Goal: Information Seeking & Learning: Check status

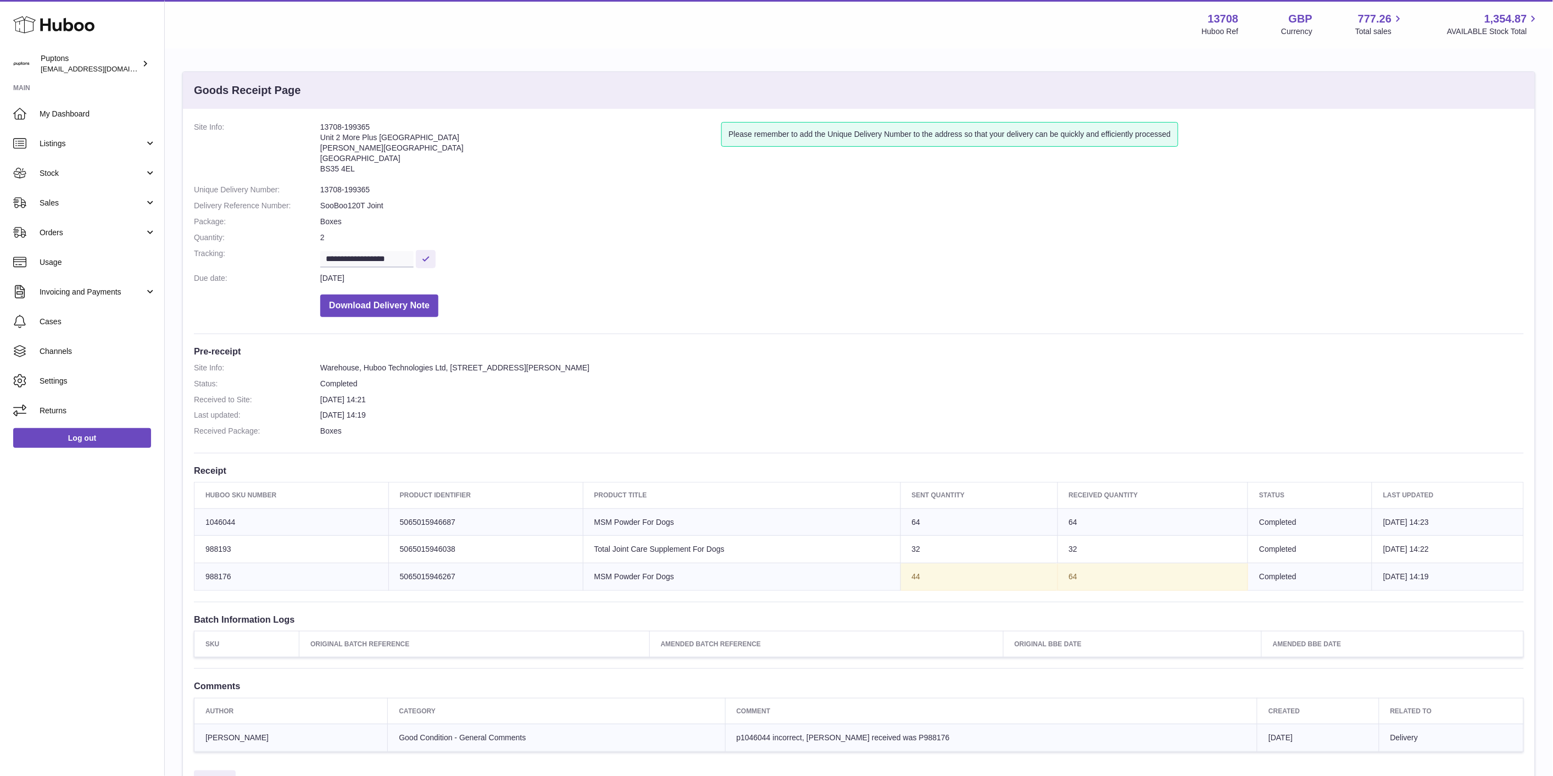
click at [82, 116] on span "My Dashboard" at bounding box center [98, 114] width 116 height 10
click at [83, 193] on link "Sales" at bounding box center [82, 203] width 164 height 30
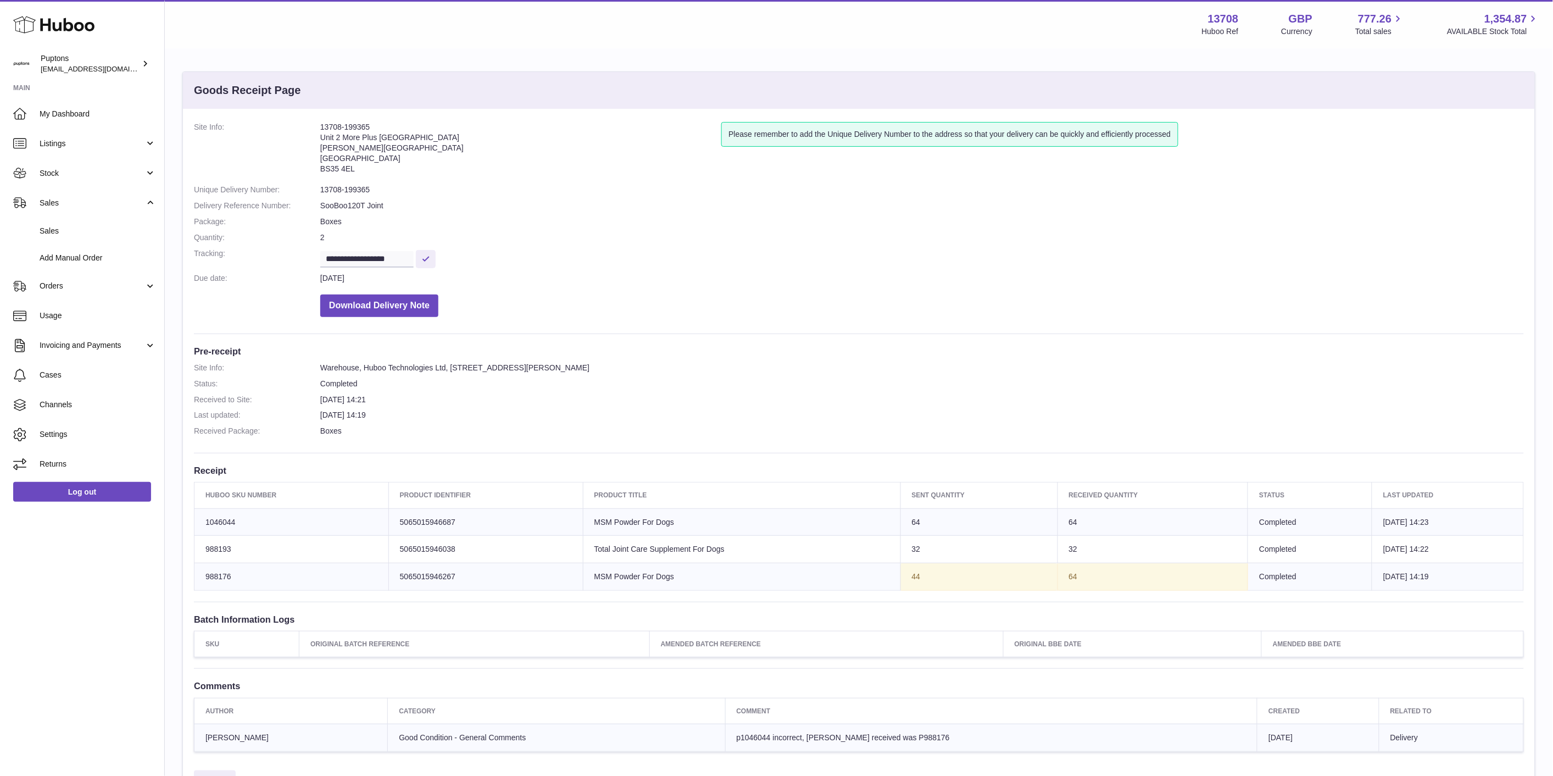
click at [73, 223] on link "Sales" at bounding box center [82, 231] width 164 height 27
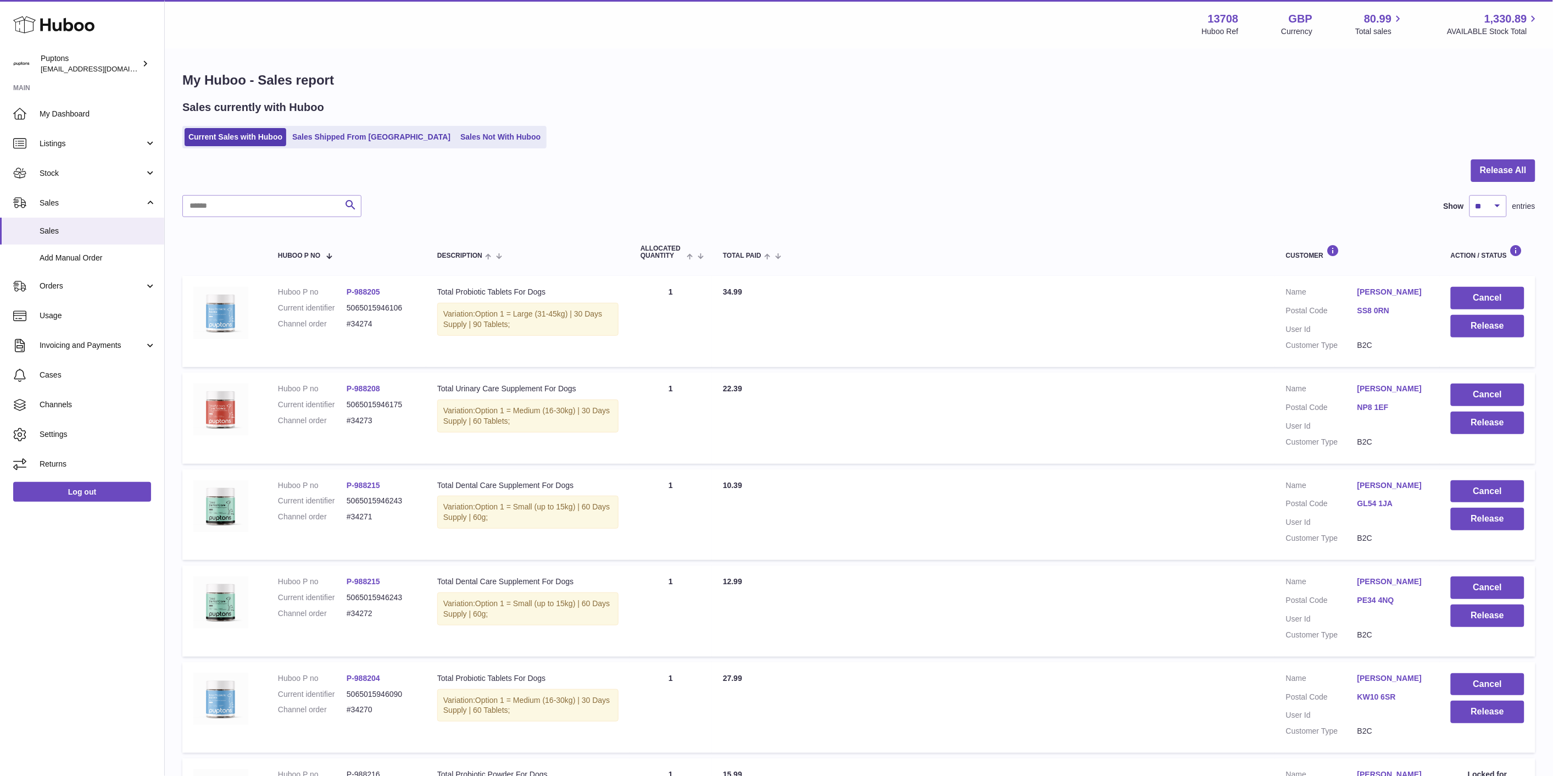
drag, startPoint x: 435, startPoint y: 141, endPoint x: 391, endPoint y: 205, distance: 77.1
click at [457, 140] on link "Sales Not With Huboo" at bounding box center [501, 137] width 88 height 18
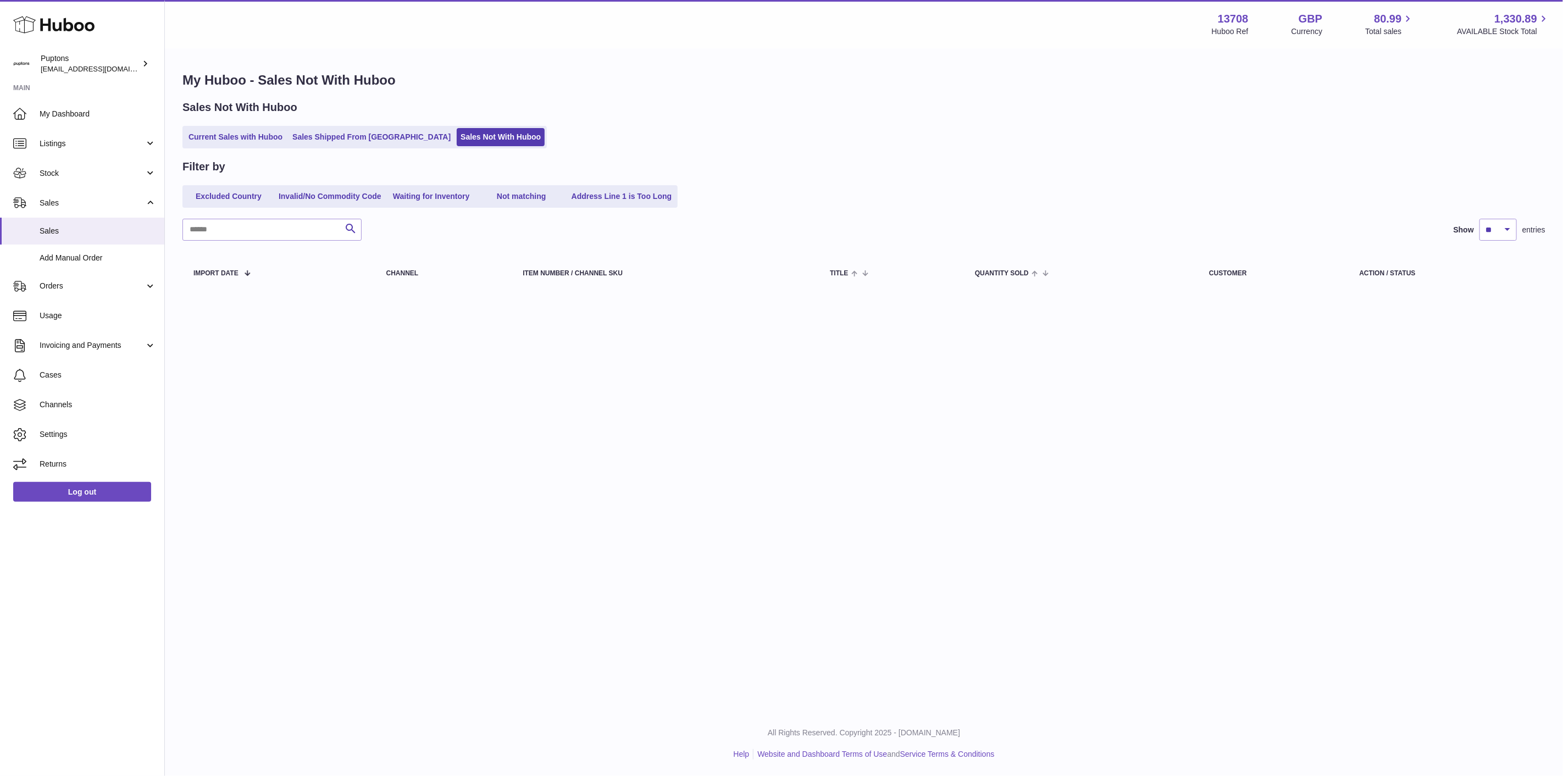
click at [231, 150] on div "My Huboo - Sales Not With Huboo Sales Not With Huboo Current Sales with Huboo S…" at bounding box center [864, 182] width 1398 height 266
click at [246, 138] on link "Current Sales with Huboo" at bounding box center [236, 137] width 102 height 18
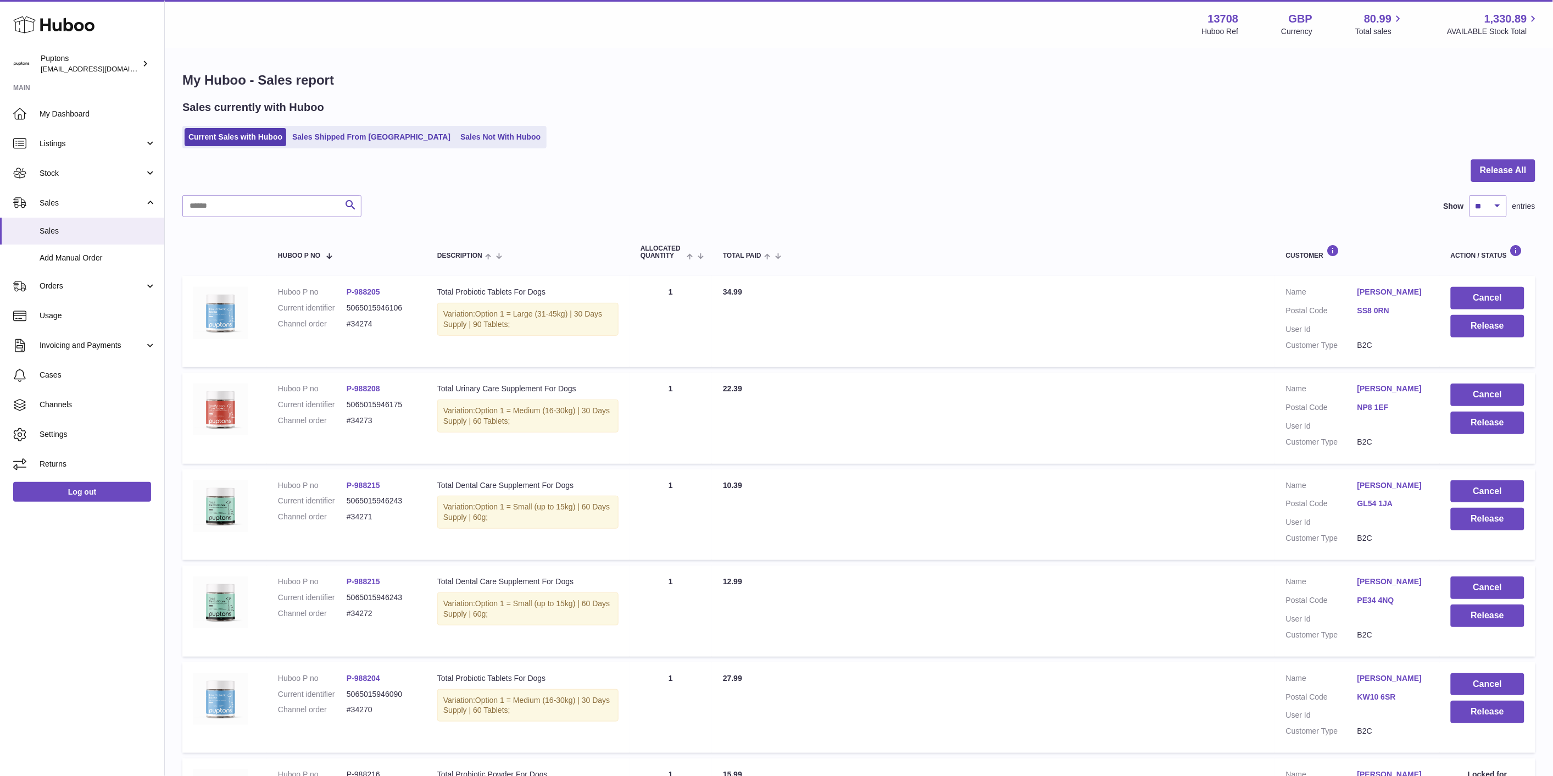
click at [460, 134] on link "Sales Not With Huboo" at bounding box center [501, 137] width 88 height 18
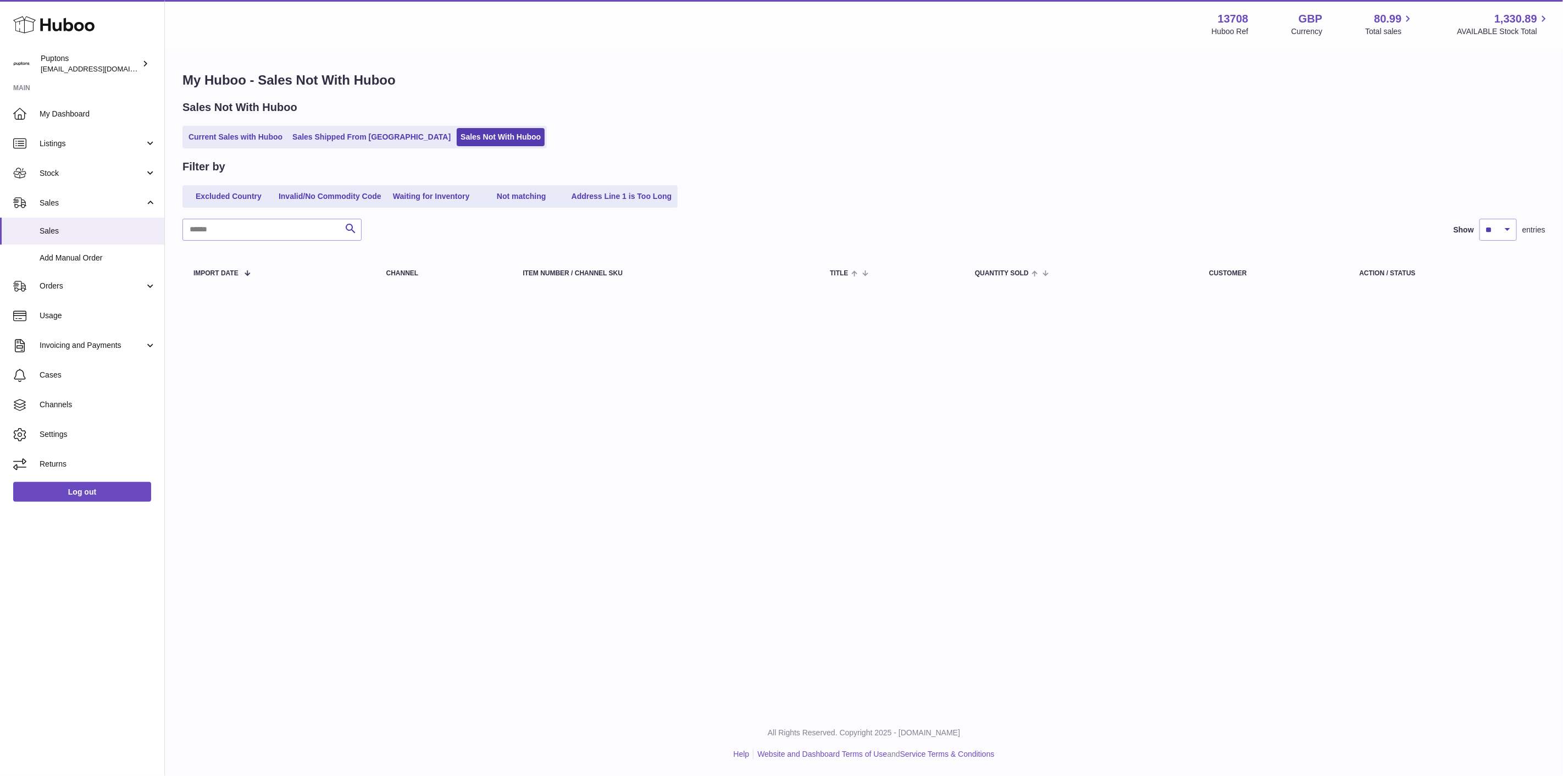
drag, startPoint x: 214, startPoint y: 143, endPoint x: 224, endPoint y: 142, distance: 9.4
click at [214, 143] on link "Current Sales with Huboo" at bounding box center [236, 137] width 102 height 18
